Goal: Task Accomplishment & Management: Use online tool/utility

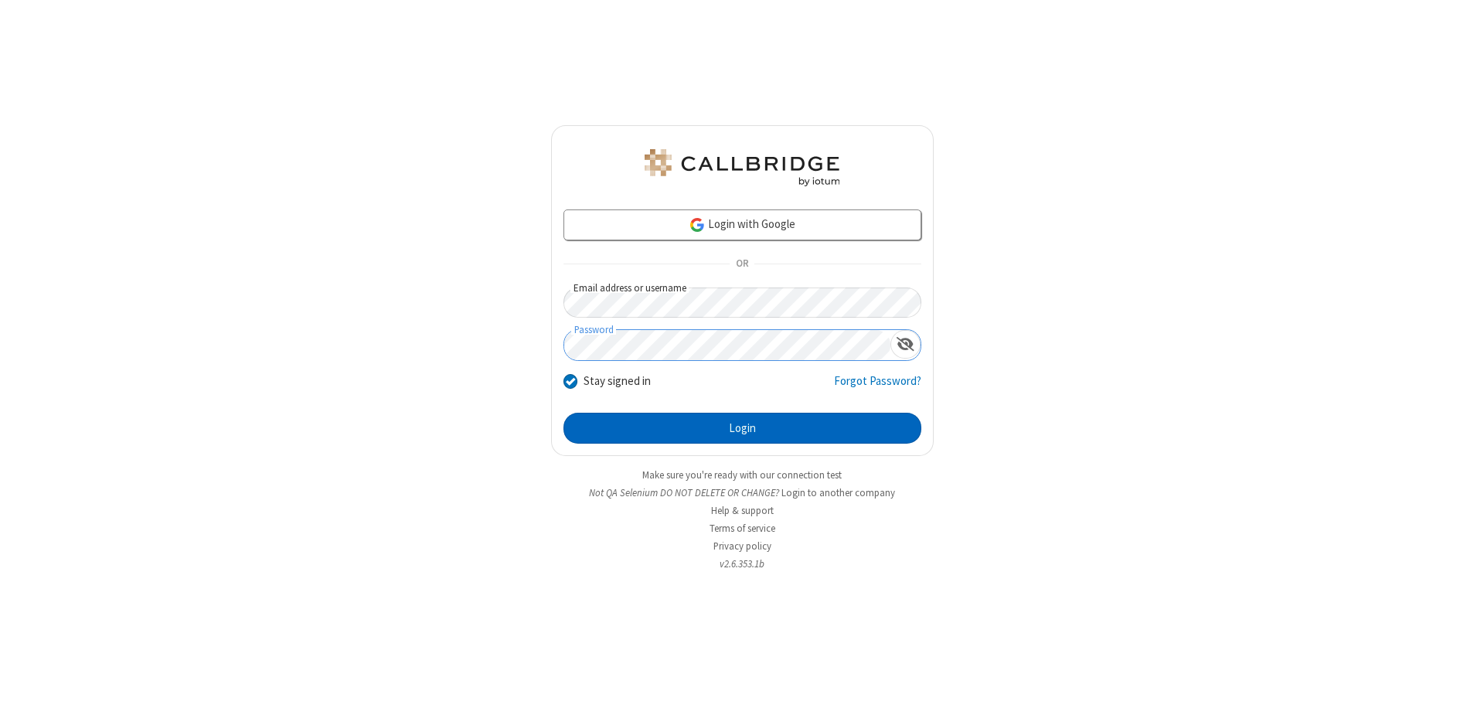
click at [742, 428] on button "Login" at bounding box center [743, 428] width 358 height 31
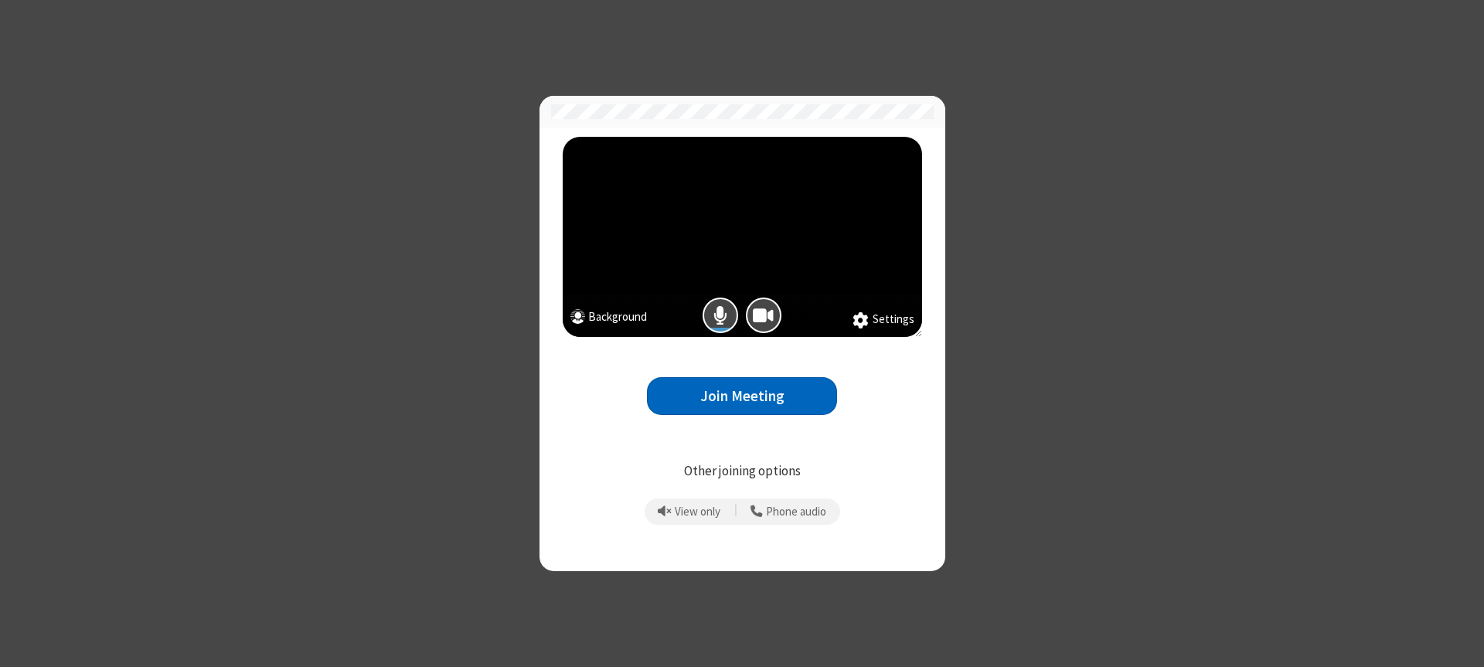
click at [742, 396] on button "Join Meeting" at bounding box center [742, 396] width 190 height 38
